Goal: Register for event/course

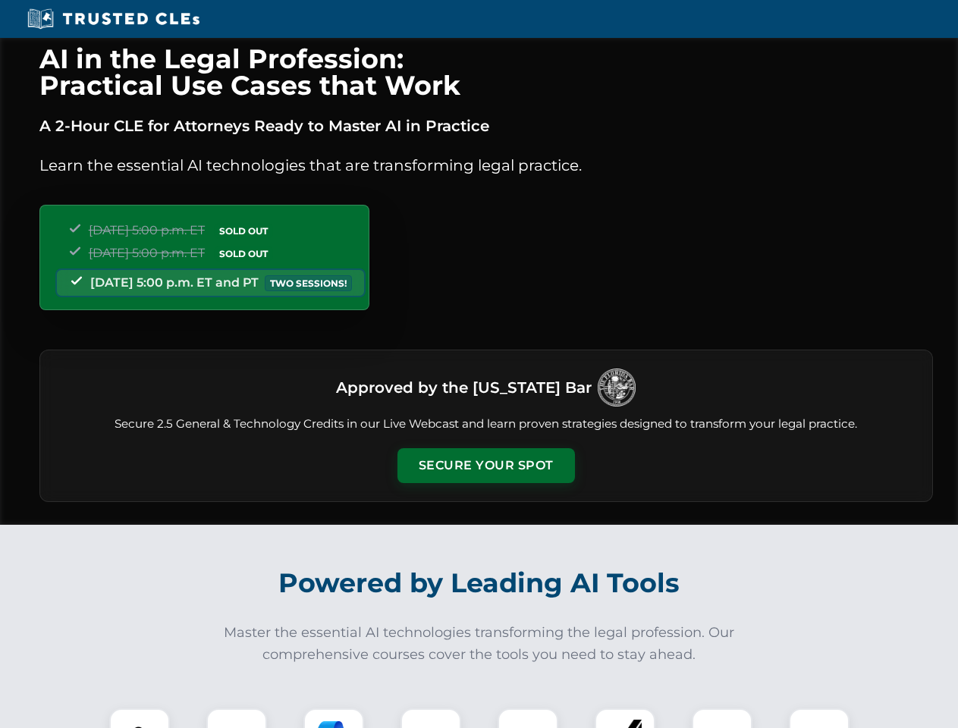
click at [486, 466] on button "Secure Your Spot" at bounding box center [487, 465] width 178 height 35
click at [140, 719] on img at bounding box center [140, 739] width 44 height 44
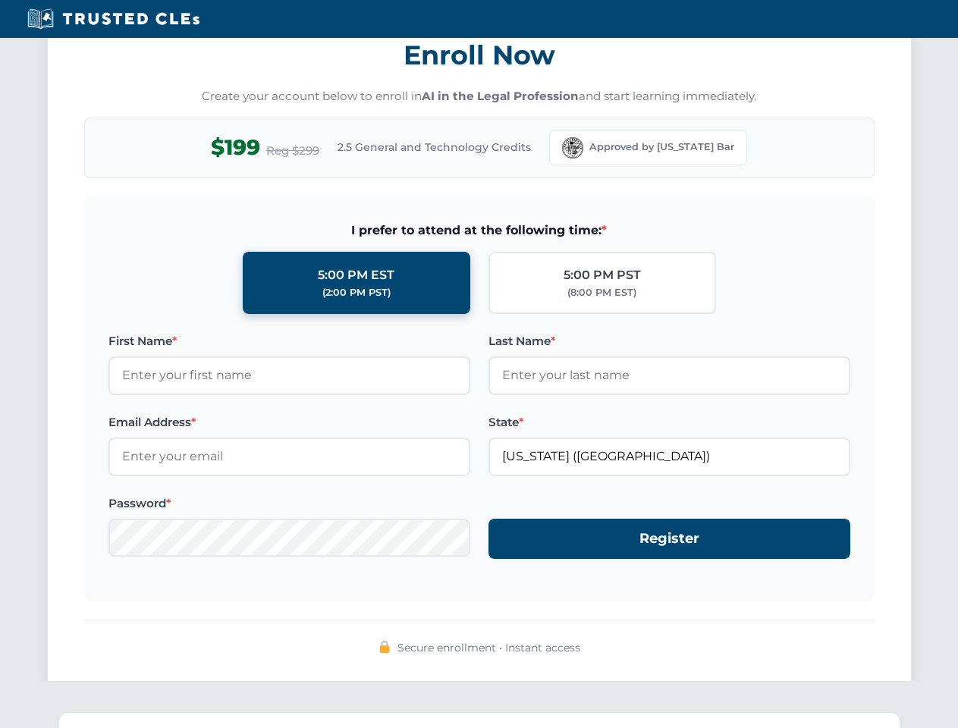
scroll to position [1490, 0]
